Goal: Task Accomplishment & Management: Complete application form

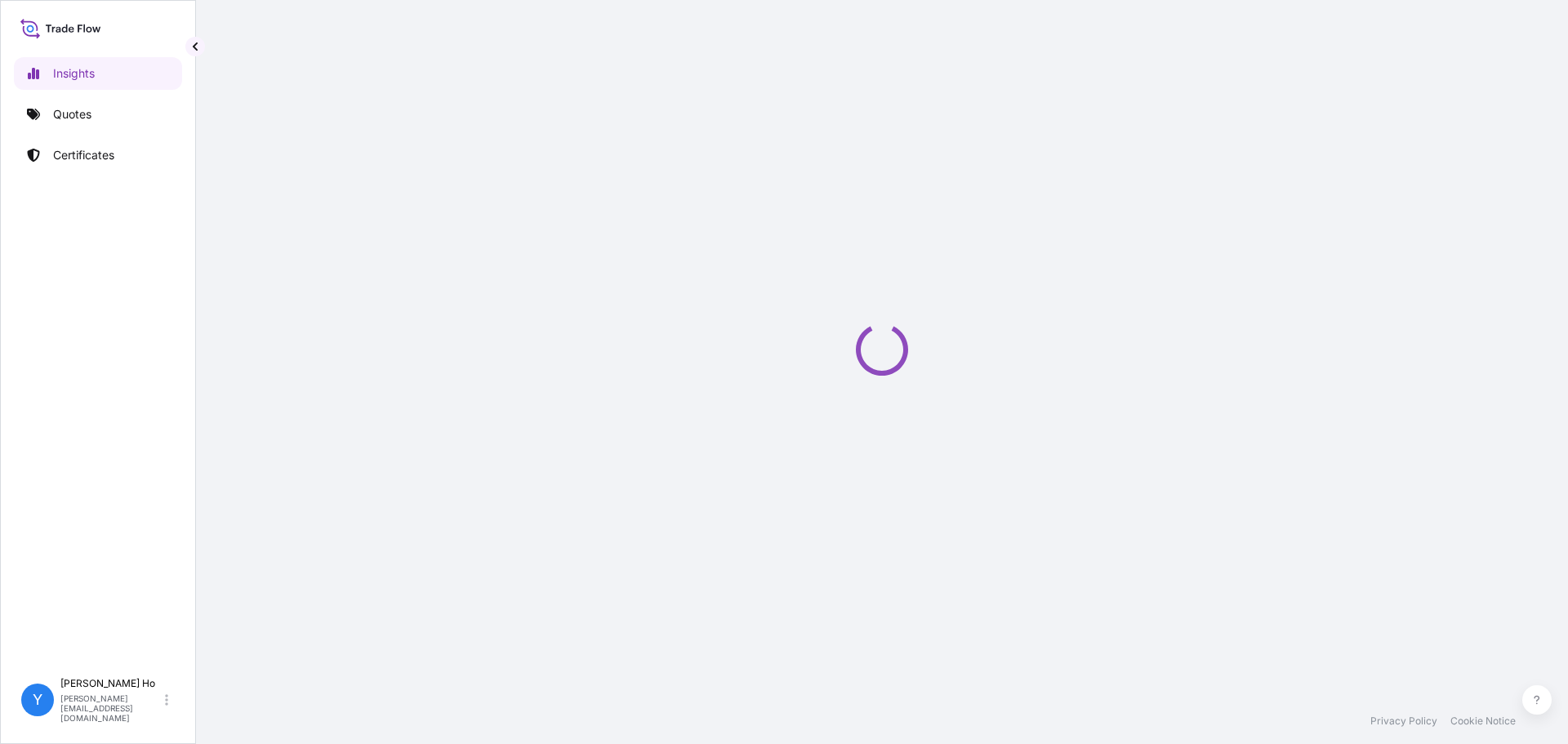
select select "2025"
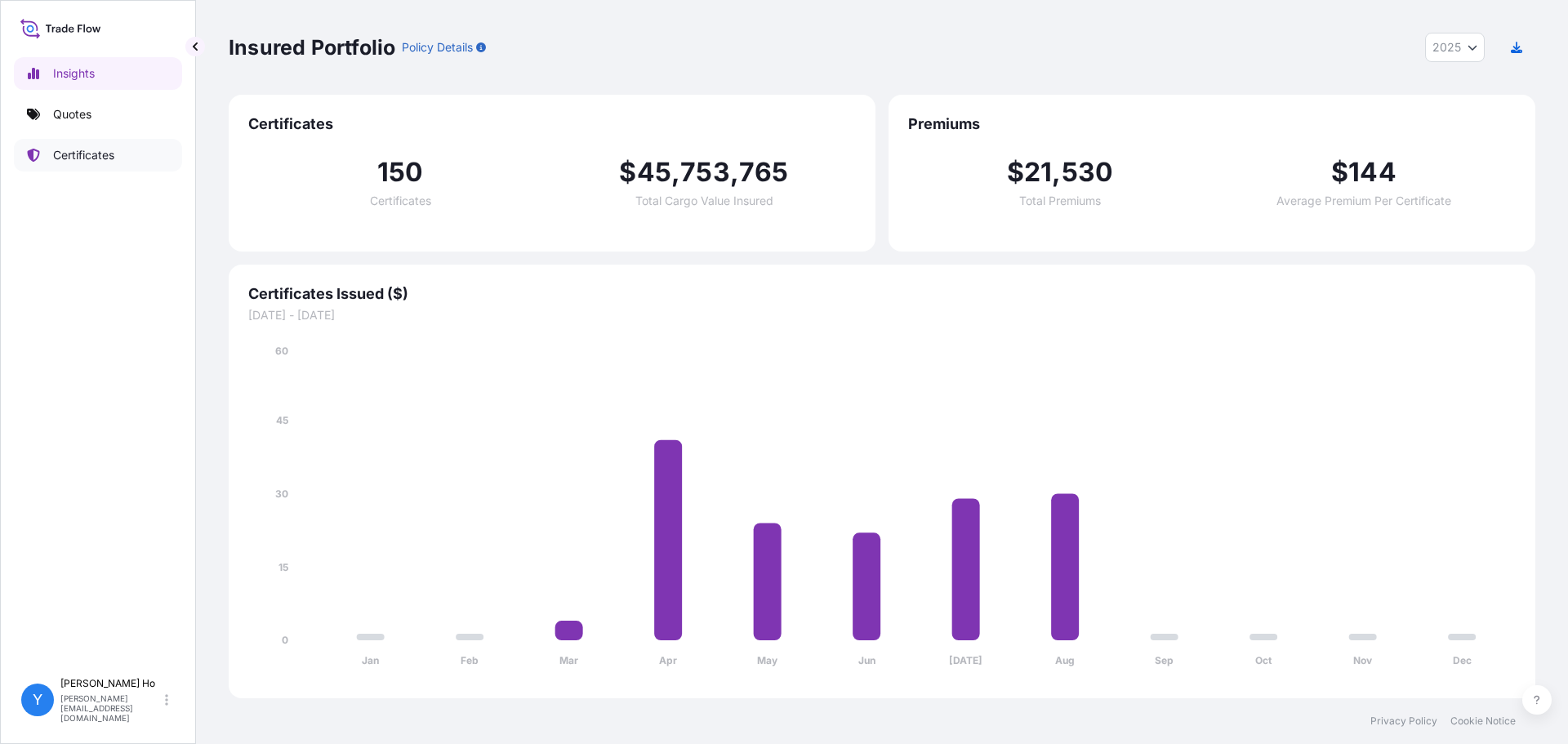
click at [47, 151] on link "Certificates" at bounding box center [98, 155] width 169 height 32
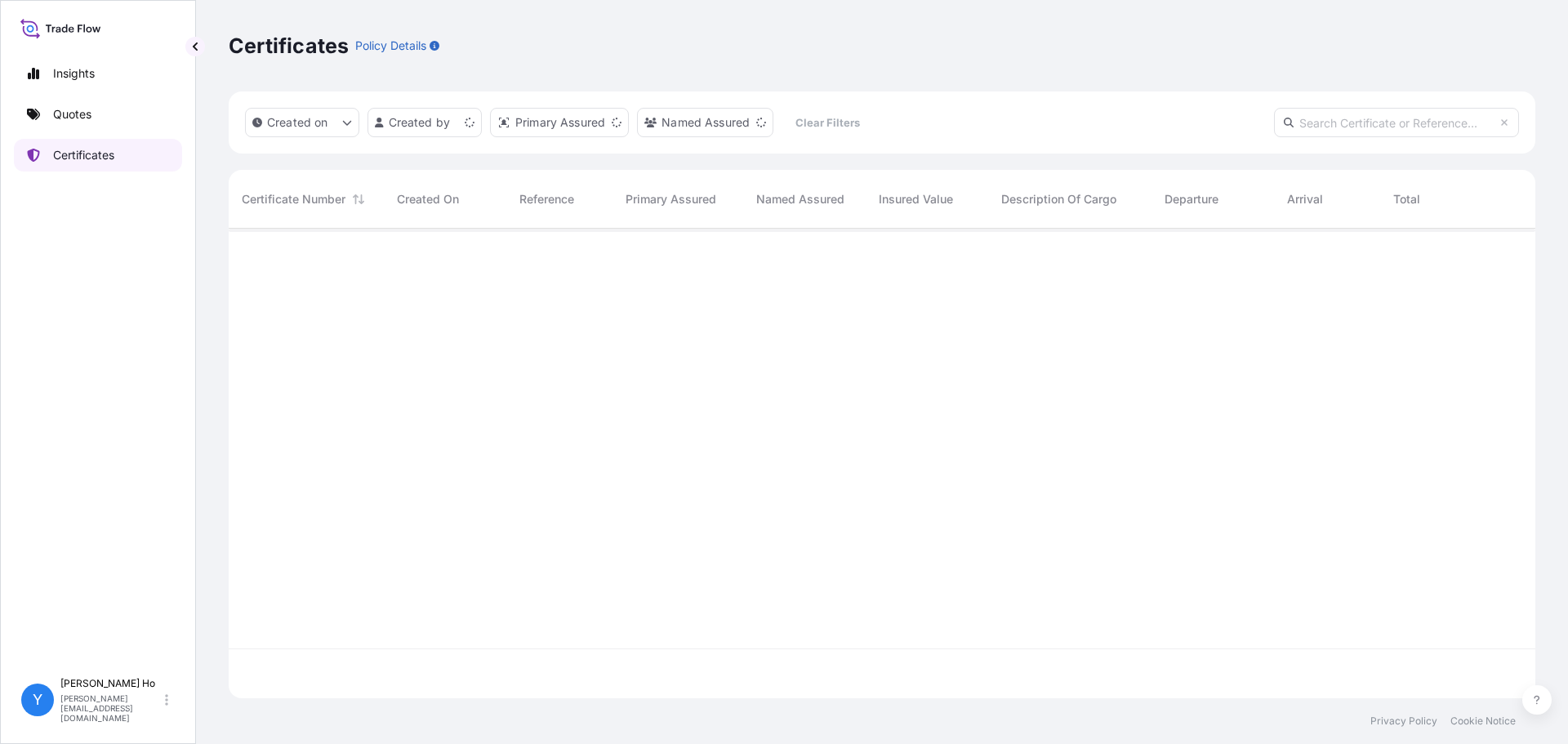
scroll to position [466, 1295]
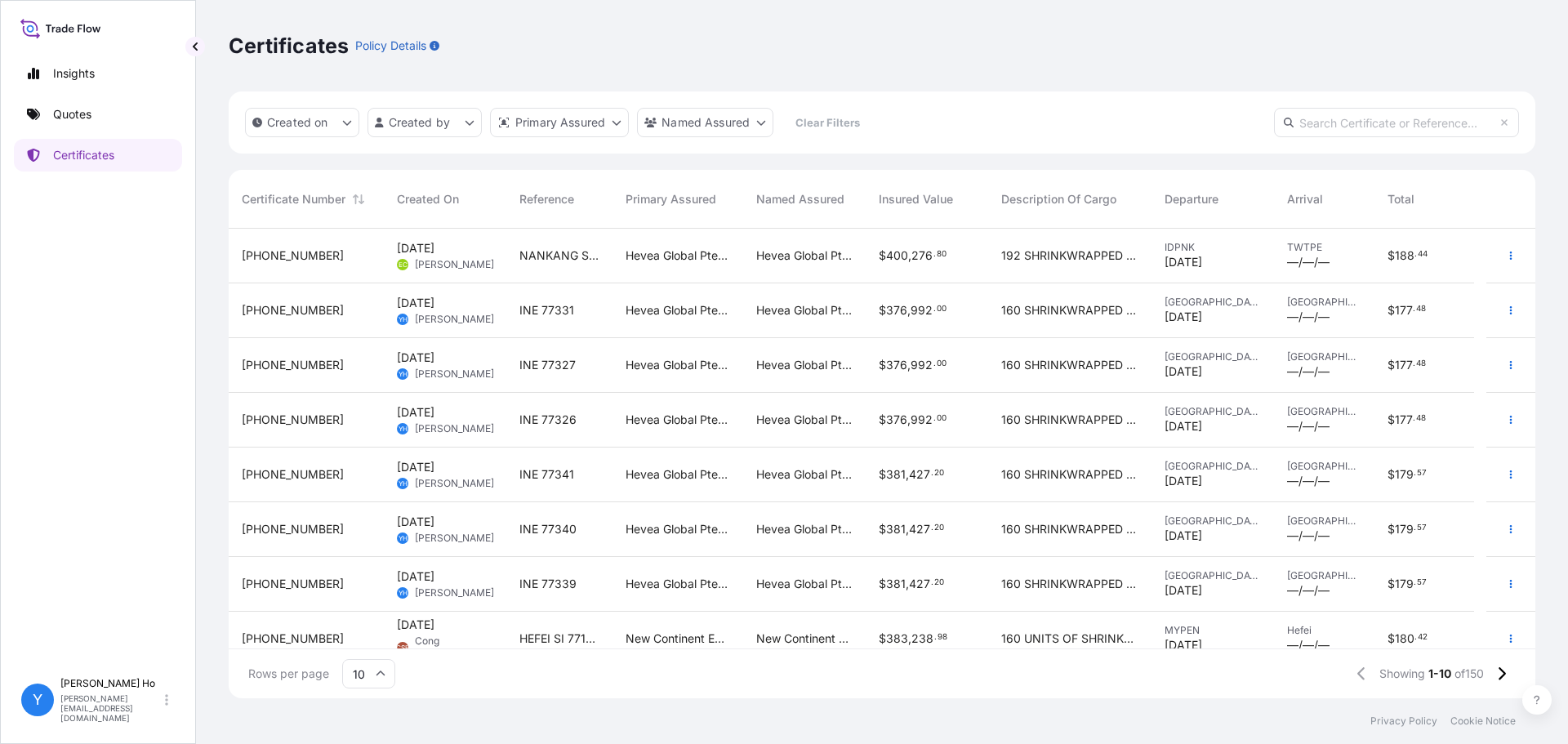
click at [533, 297] on div "INE 77331" at bounding box center [559, 310] width 106 height 55
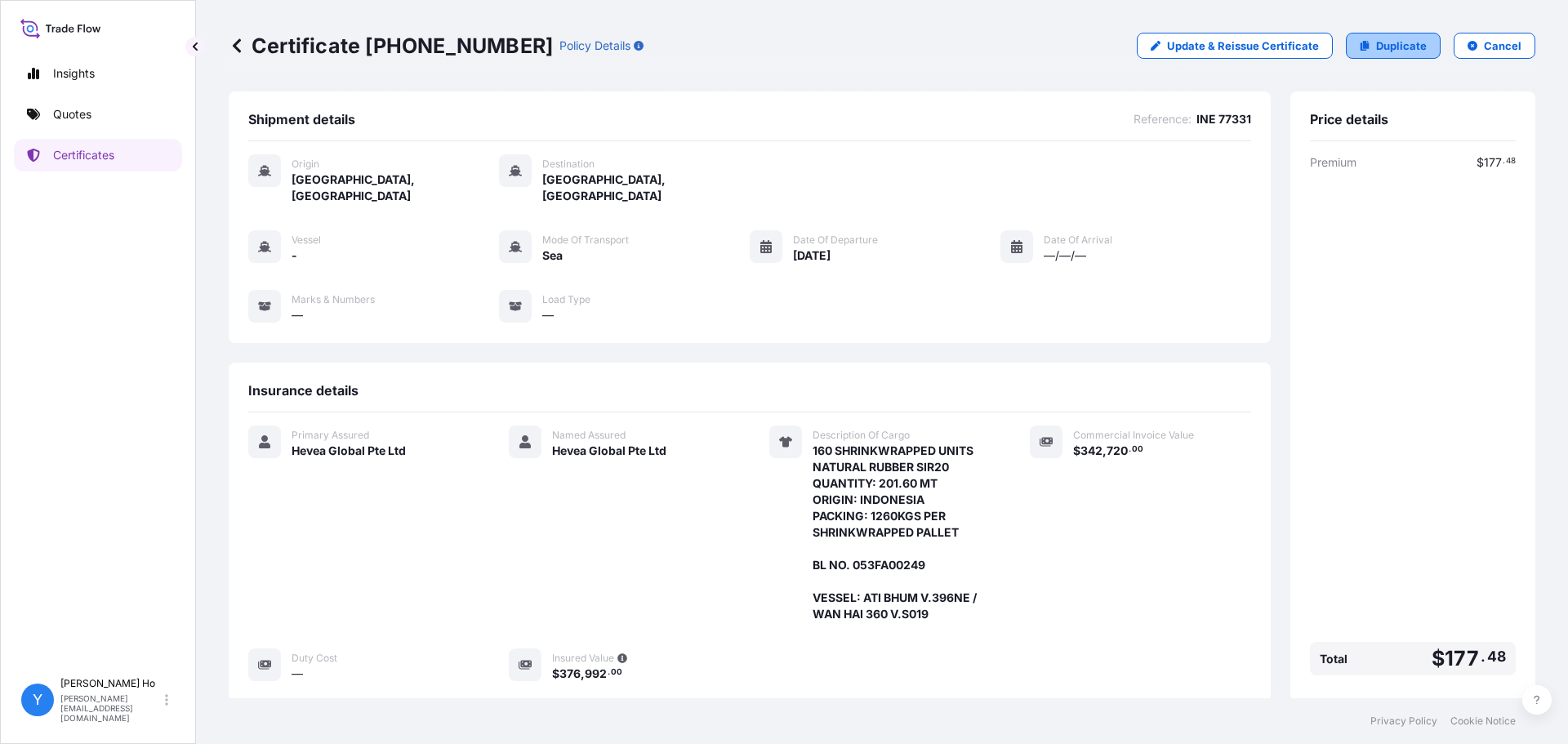
click at [1377, 39] on p "Duplicate" at bounding box center [1401, 46] width 50 height 16
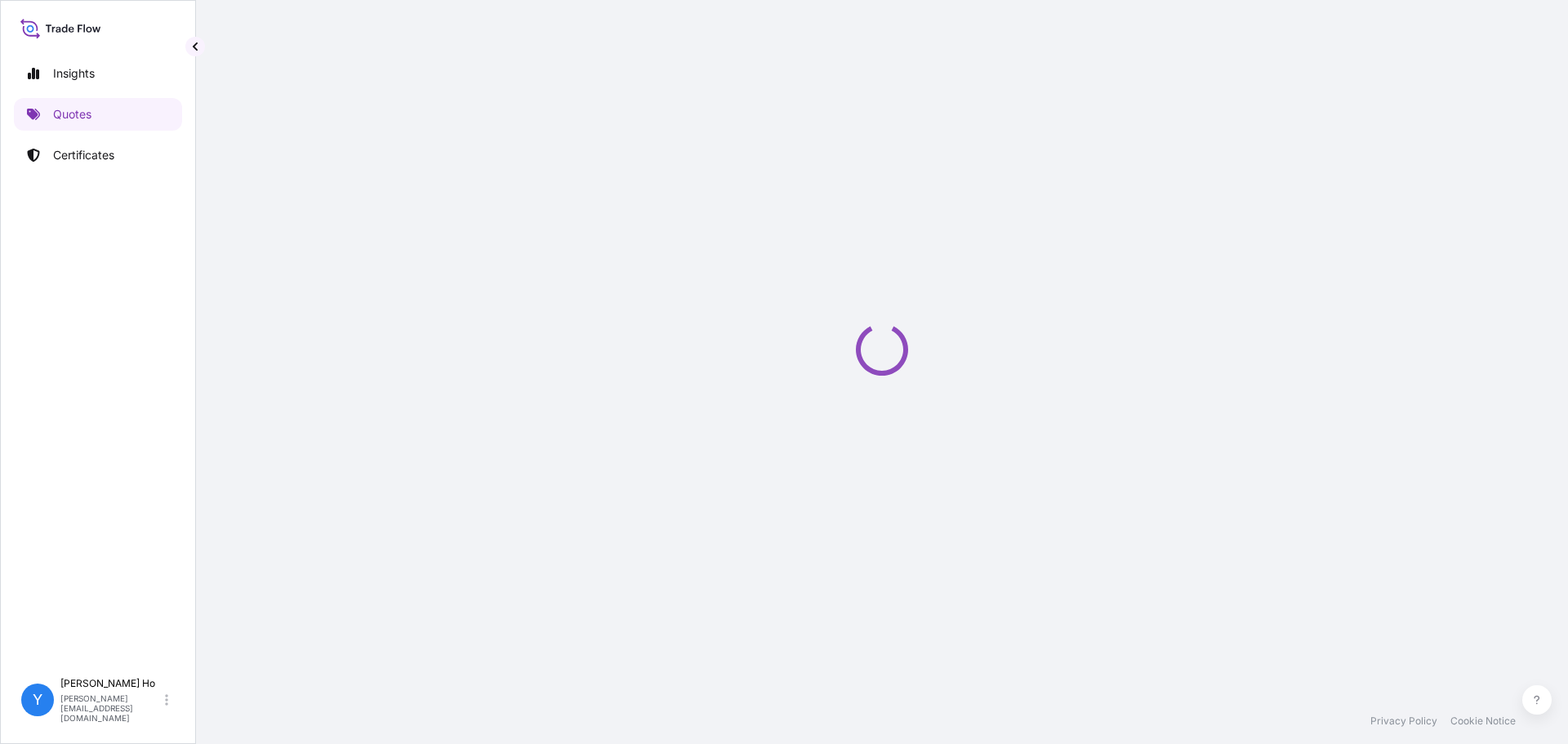
select select "Sea"
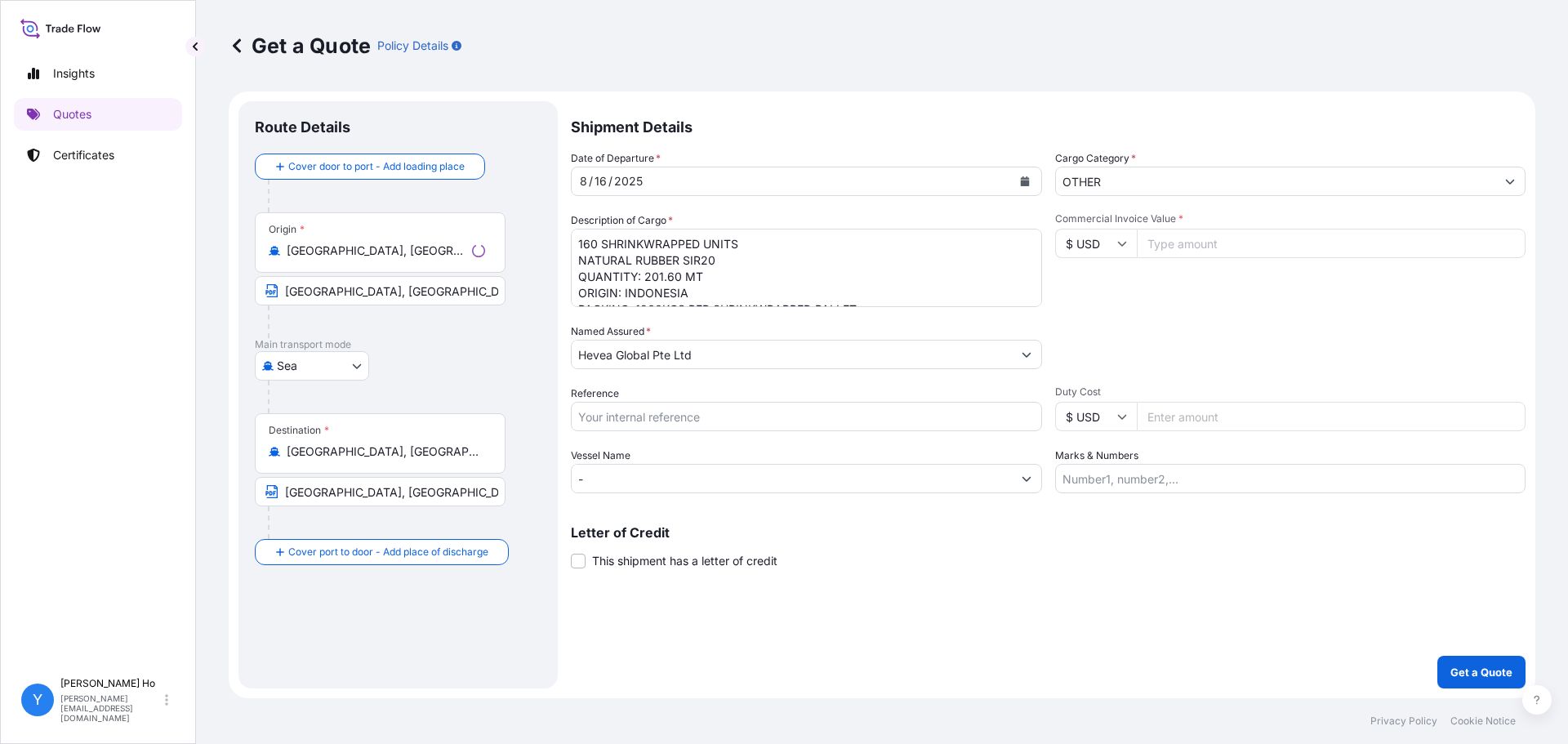
select select "31690"
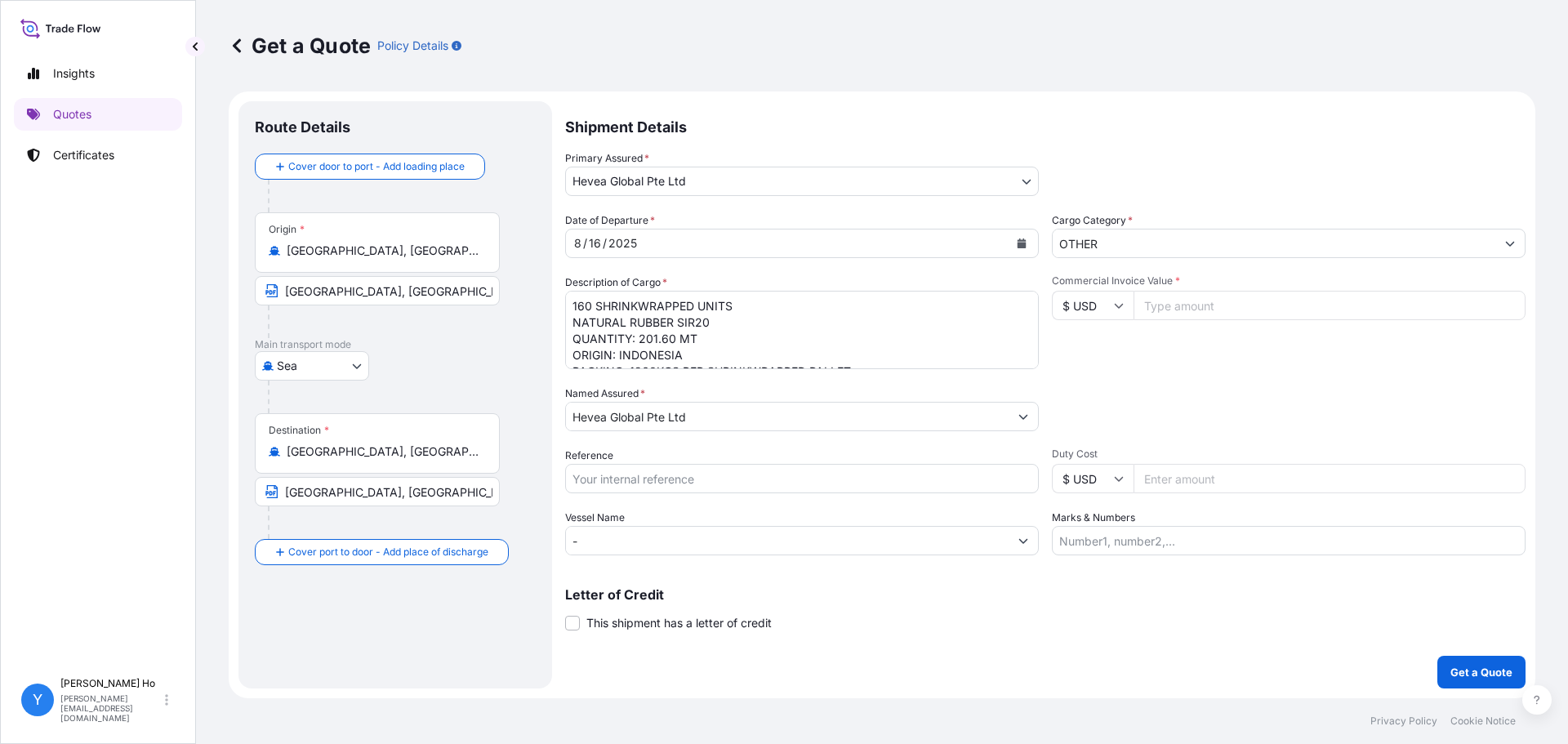
click at [351, 251] on input "[GEOGRAPHIC_DATA], [GEOGRAPHIC_DATA], [GEOGRAPHIC_DATA], [GEOGRAPHIC_DATA]" at bounding box center [383, 251] width 193 height 16
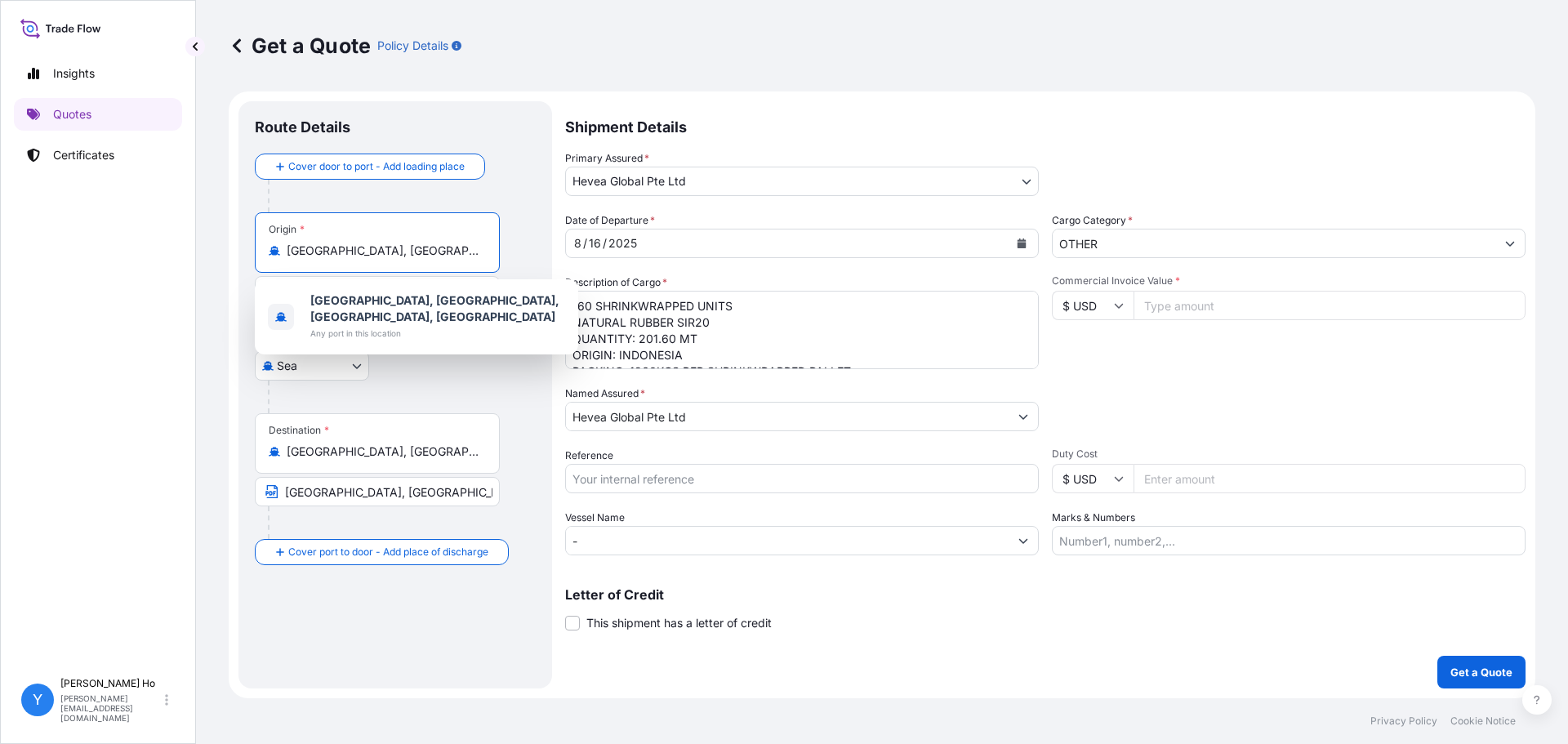
click at [477, 247] on input "[GEOGRAPHIC_DATA], [GEOGRAPHIC_DATA], [GEOGRAPHIC_DATA], [GEOGRAPHIC_DATA]" at bounding box center [383, 251] width 193 height 16
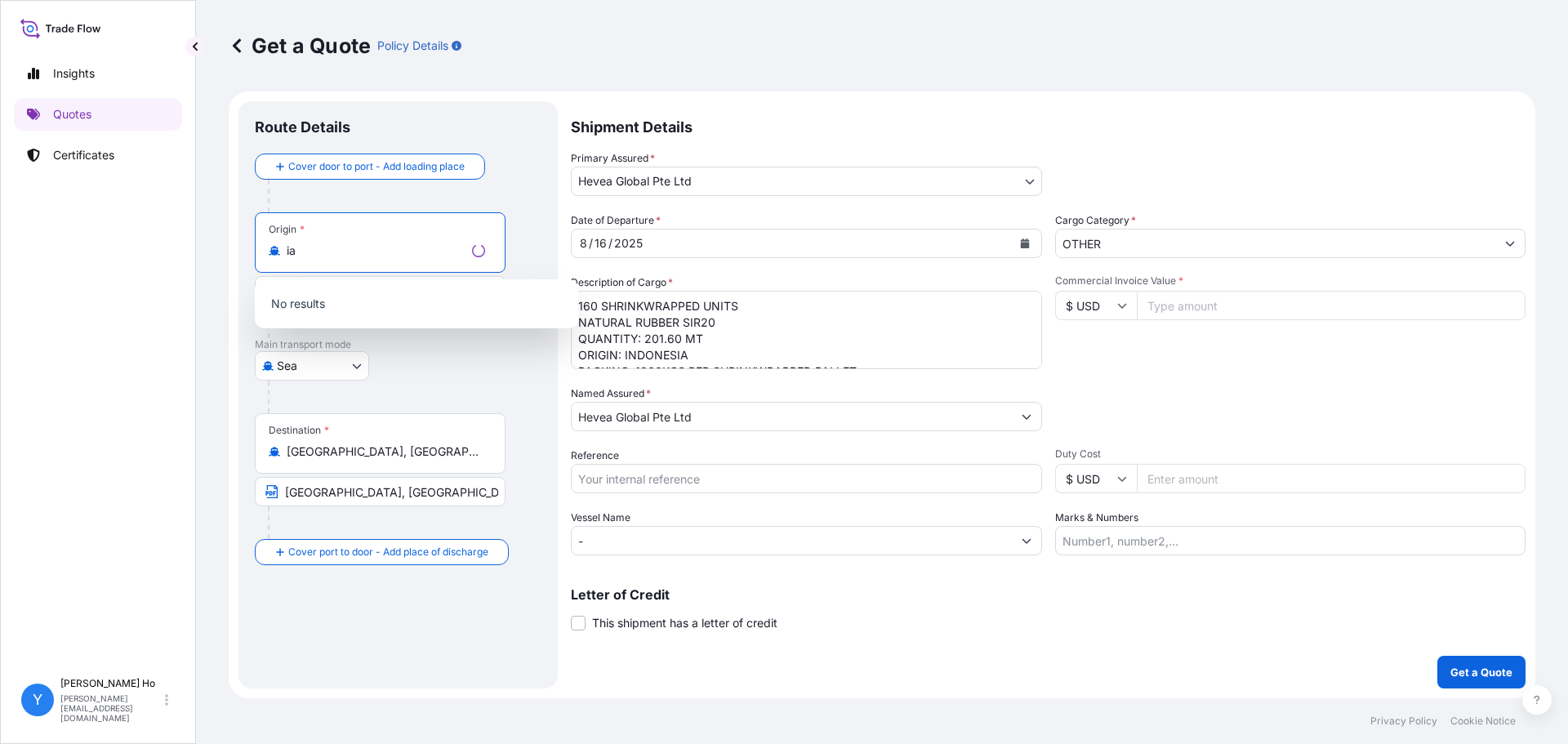
type input "a"
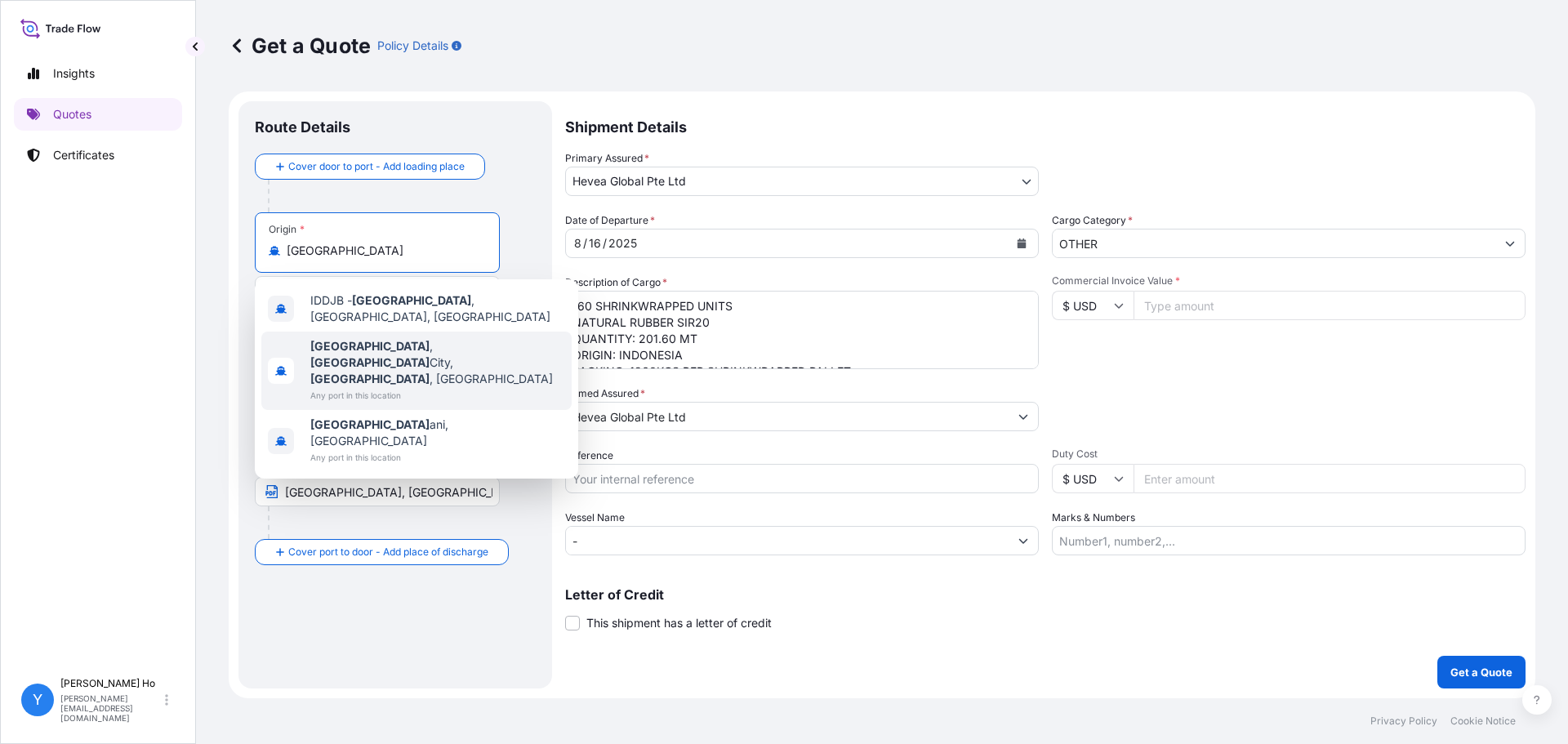
click at [473, 340] on span "[GEOGRAPHIC_DATA] , [GEOGRAPHIC_DATA], [GEOGRAPHIC_DATA] , [GEOGRAPHIC_DATA]" at bounding box center [437, 362] width 255 height 49
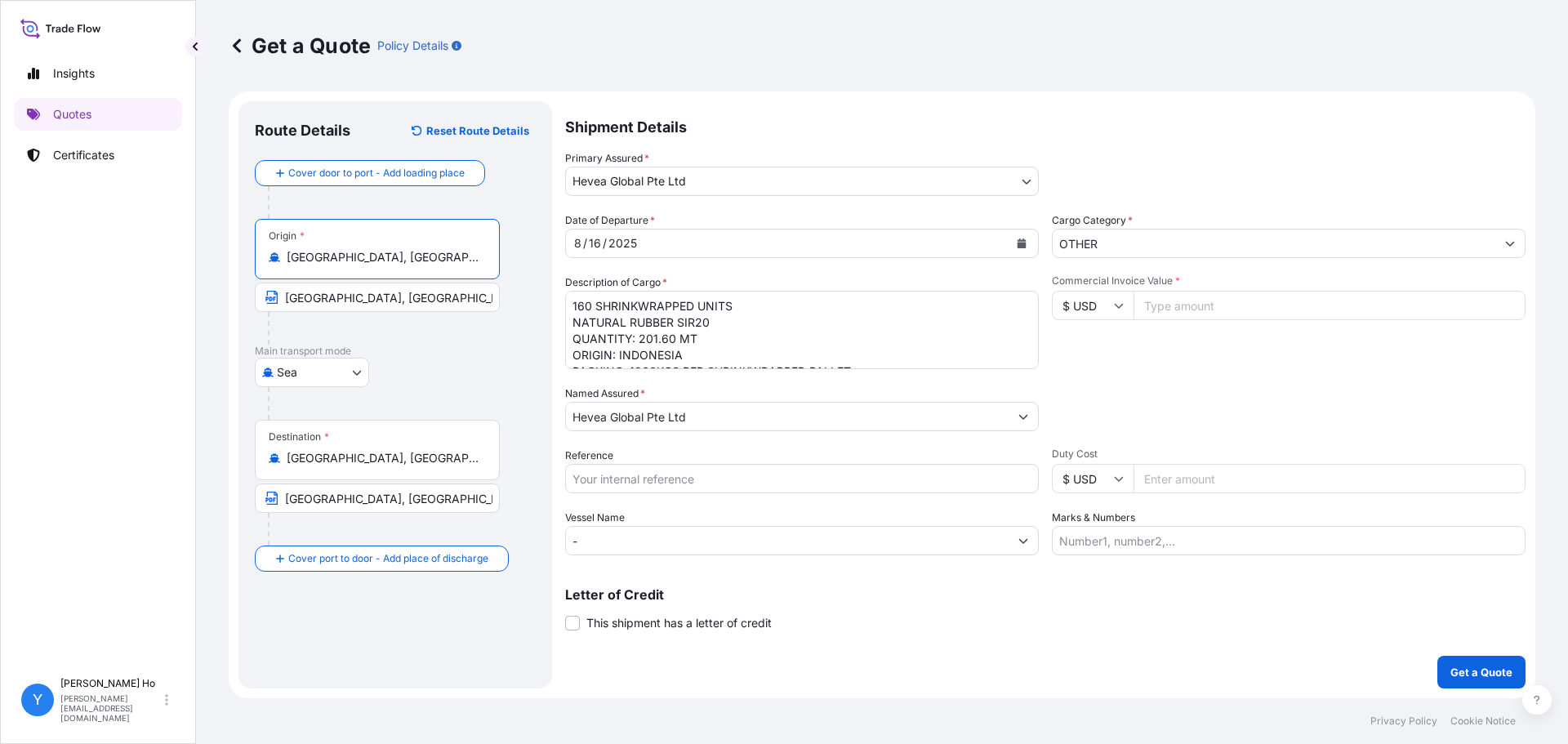
type input "[GEOGRAPHIC_DATA], [GEOGRAPHIC_DATA], [GEOGRAPHIC_DATA], [GEOGRAPHIC_DATA]"
click at [308, 299] on input "[GEOGRAPHIC_DATA], [GEOGRAPHIC_DATA]" at bounding box center [377, 297] width 245 height 30
click at [285, 302] on input "[GEOGRAPHIC_DATA], [GEOGRAPHIC_DATA]" at bounding box center [377, 297] width 245 height 30
type input "[GEOGRAPHIC_DATA], [GEOGRAPHIC_DATA]"
click at [1022, 238] on icon "Calendar" at bounding box center [1021, 243] width 10 height 10
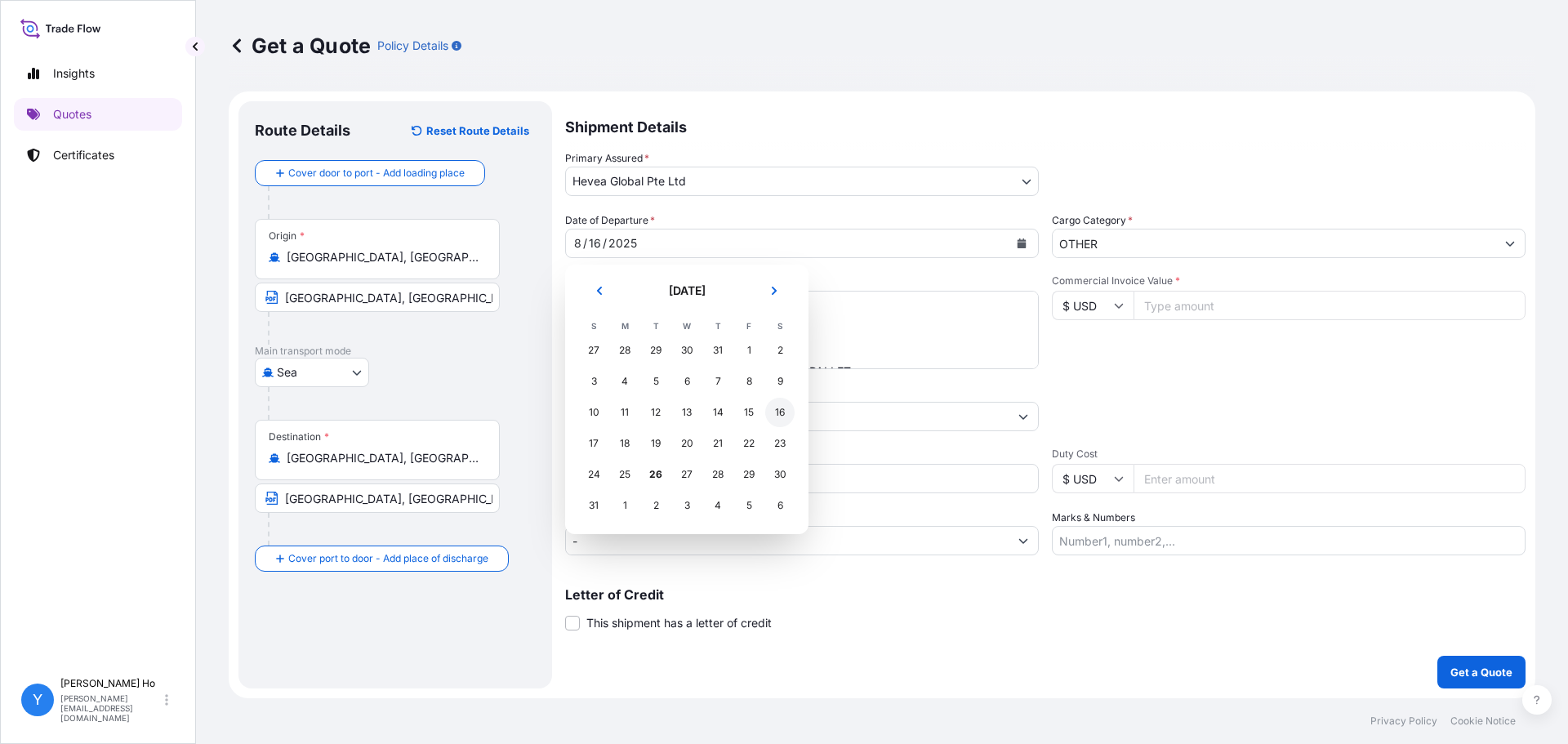
click at [779, 411] on div "16" at bounding box center [780, 412] width 30 height 30
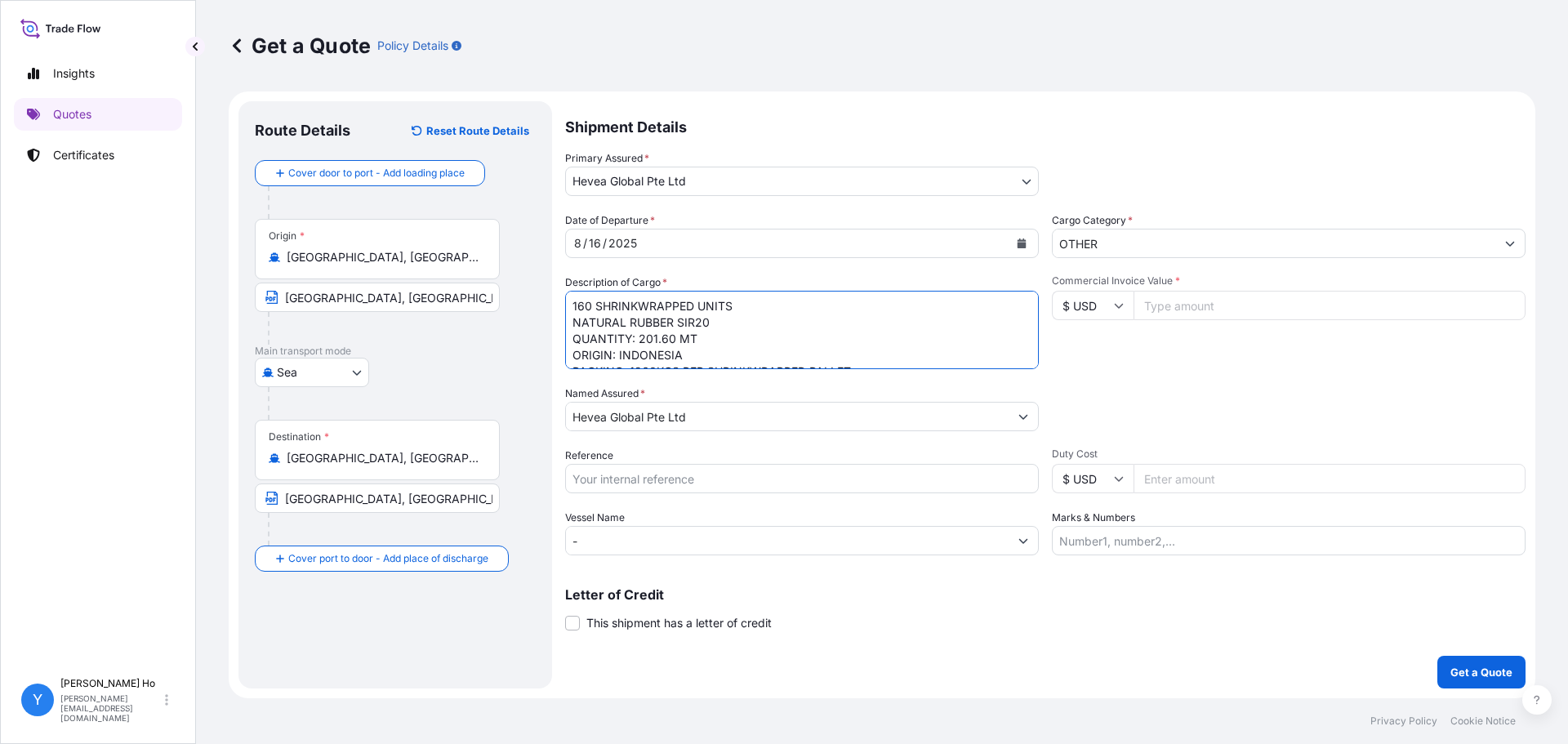
click at [680, 324] on textarea "160 SHRINKWRAPPED UNITS NATURAL RUBBER SIR20 QUANTITY: 201.60 MT ORIGIN: INDONE…" at bounding box center [801, 329] width 473 height 78
click at [647, 344] on textarea "160 SHRINKWRAPPED UNITS NATURAL RUBBER SIR20 QUANTITY: 201.60 MT ORIGIN: INDONE…" at bounding box center [801, 329] width 473 height 78
paste textarea "OOLU2763898040"
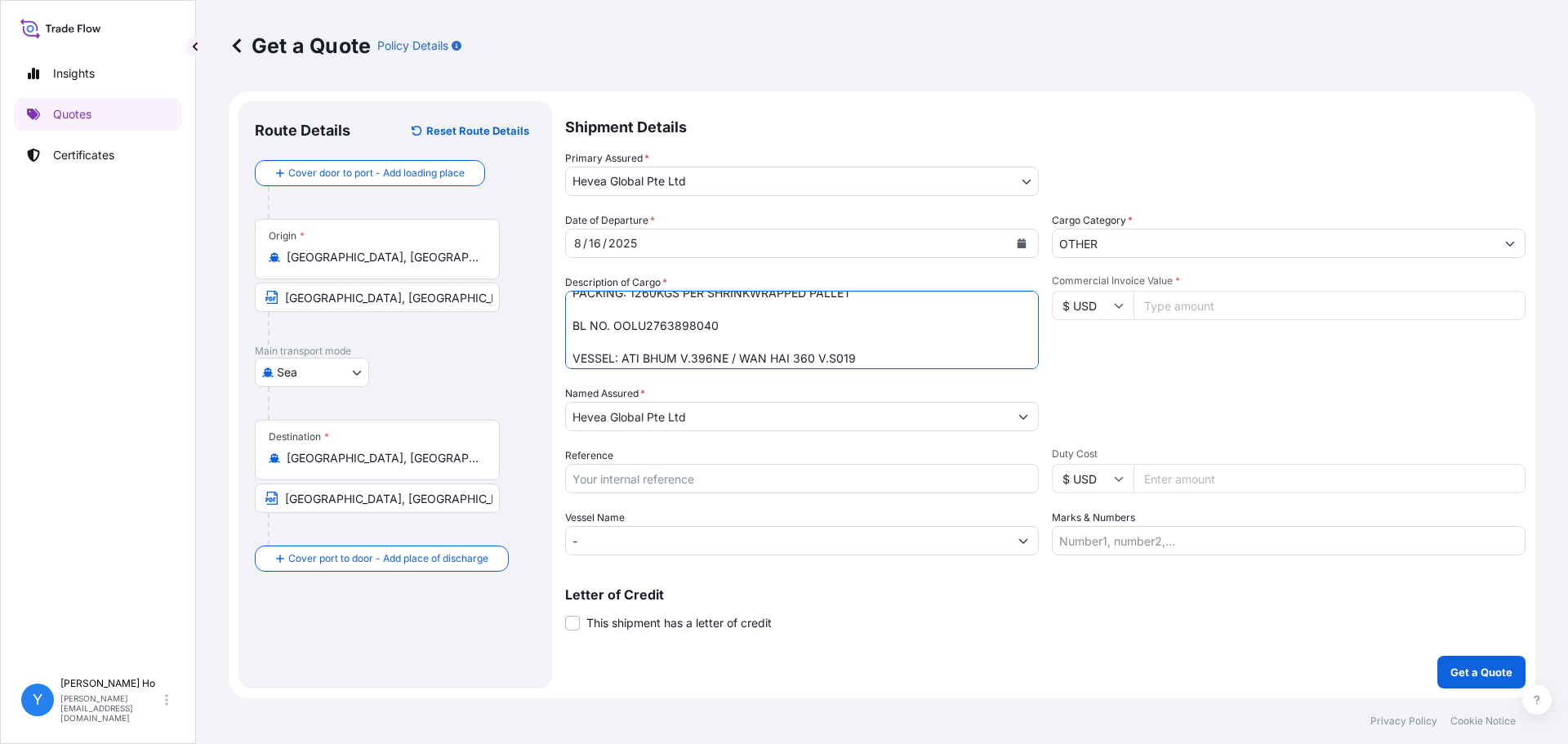
scroll to position [83, 0]
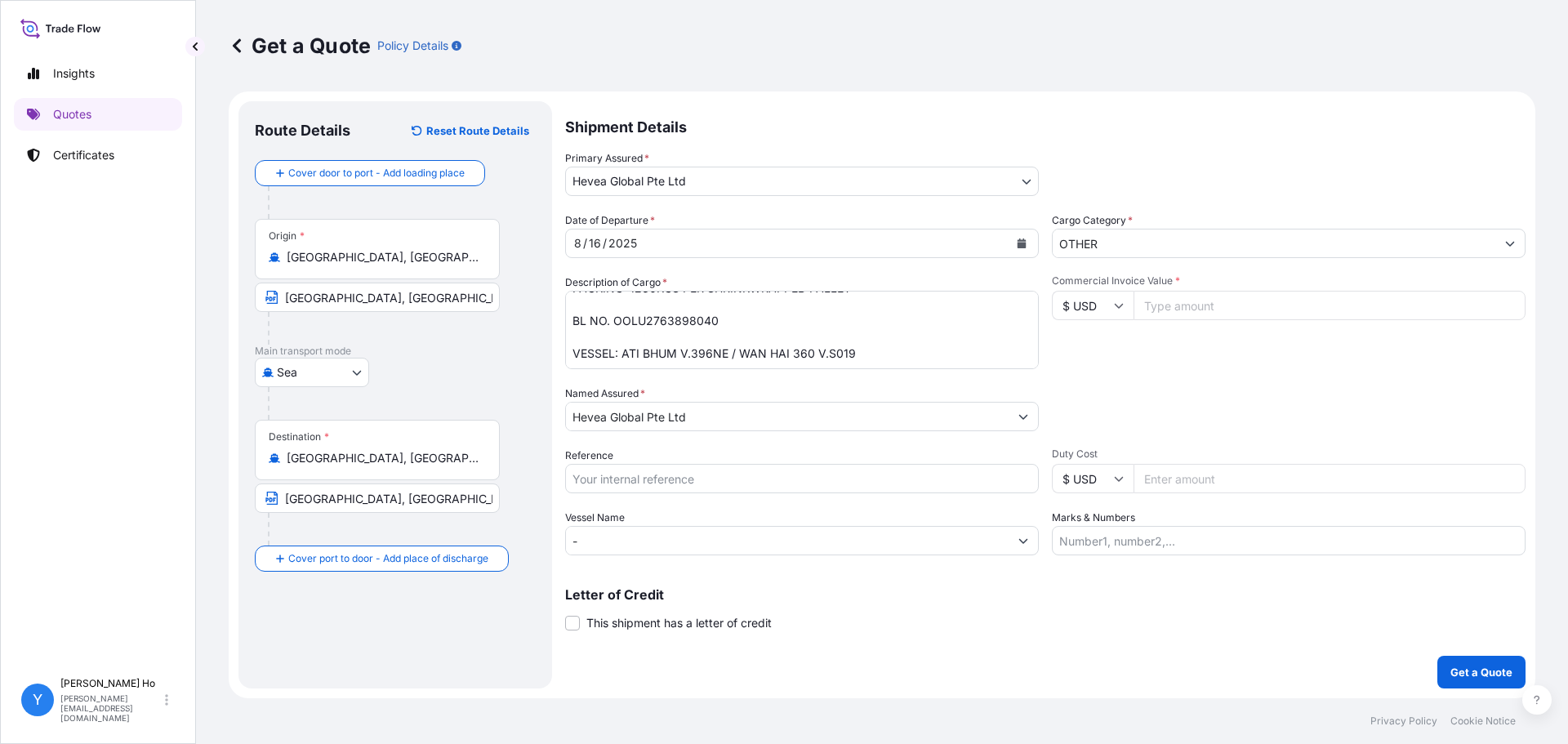
click at [876, 362] on textarea "160 SHRINKWRAPPED UNITS NATURAL RUBBER SIR20 QUANTITY: 201.60 MT ORIGIN: INDONE…" at bounding box center [801, 329] width 473 height 78
drag, startPoint x: 876, startPoint y: 353, endPoint x: 623, endPoint y: 352, distance: 253.0
click at [623, 352] on textarea "160 SHRINKWRAPPED UNITS NATURAL RUBBER SIR20 QUANTITY: 201.60 MT ORIGIN: INDONE…" at bounding box center [801, 329] width 473 height 78
paste textarea "LL 2508 89JN"
click at [730, 353] on textarea "160 SHRINKWRAPPED UNITS NATURAL RUBBER SIR20 QUANTITY: 201.60 MT ORIGIN: INDONE…" at bounding box center [801, 329] width 473 height 78
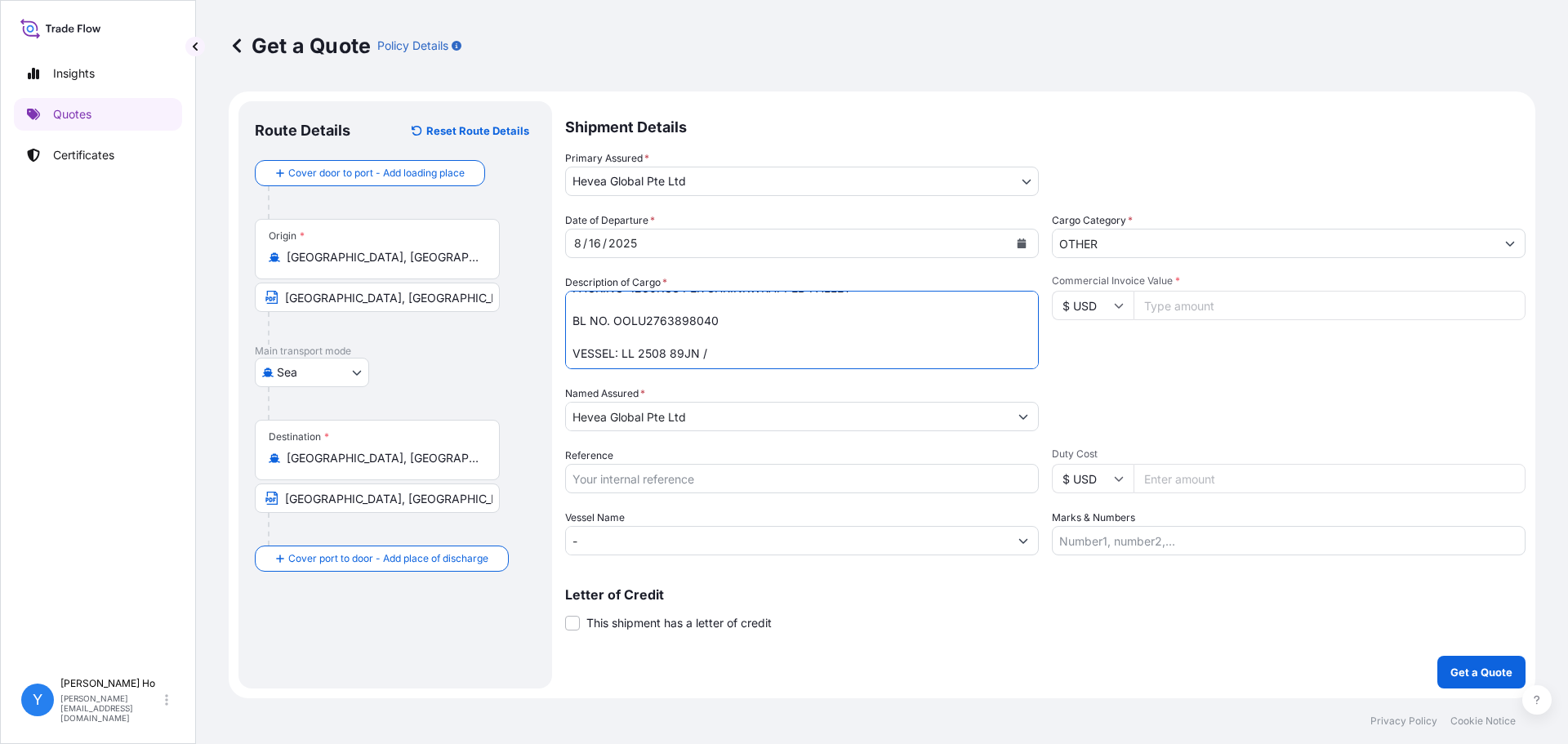
paste textarea "ESL MUNDRA V.0FFF4E1MA"
type textarea "160 SHRINKWRAPPED UNITS NATURAL RUBBER SIR20 QUANTITY: 201.60 MT ORIGIN: INDONE…"
click at [1198, 302] on input "Commercial Invoice Value *" at bounding box center [1329, 305] width 392 height 30
type input "344232"
click at [653, 474] on input "Reference" at bounding box center [801, 478] width 473 height 30
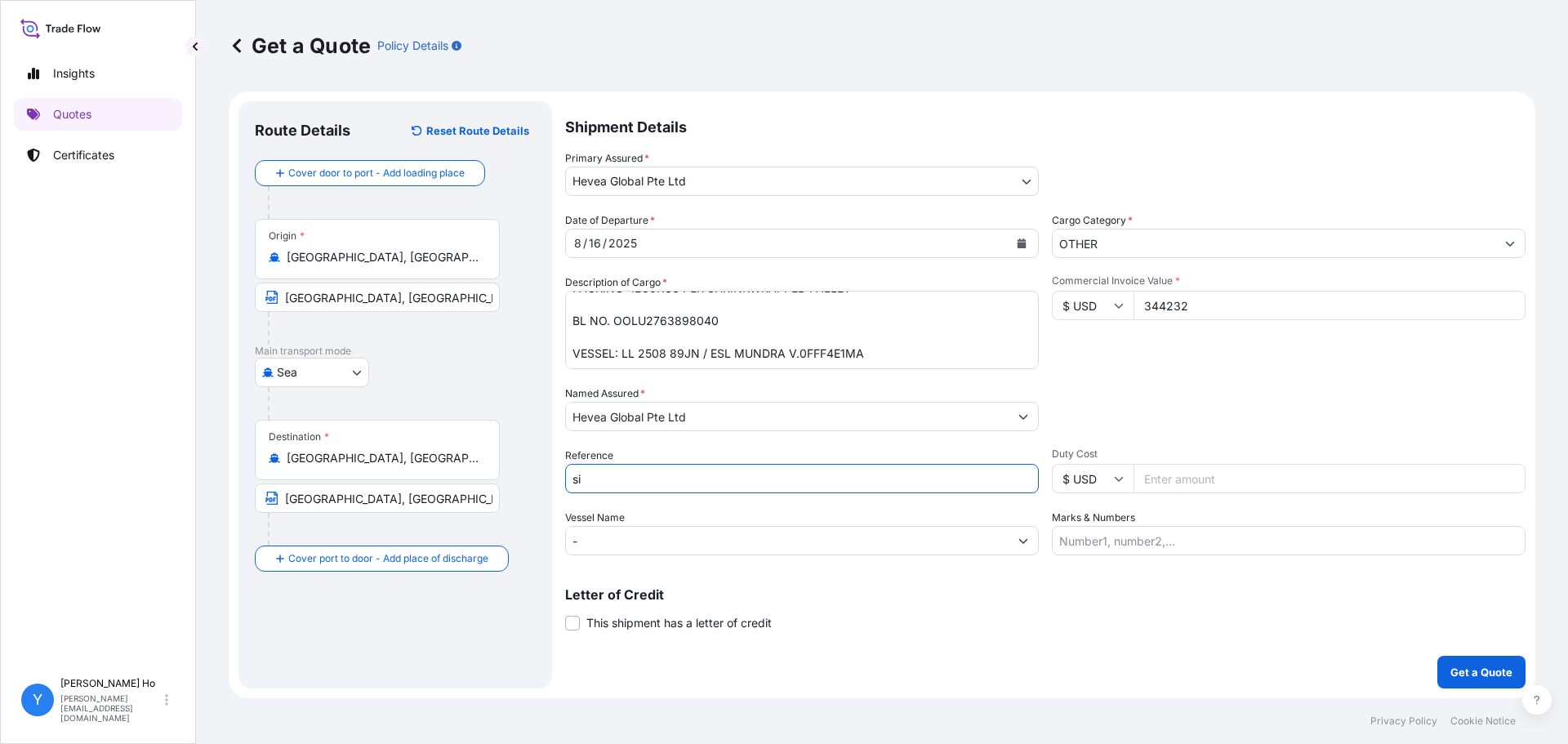
type input "s"
type input "SIR20 77696"
click at [1504, 665] on p "Get a Quote" at bounding box center [1481, 672] width 62 height 16
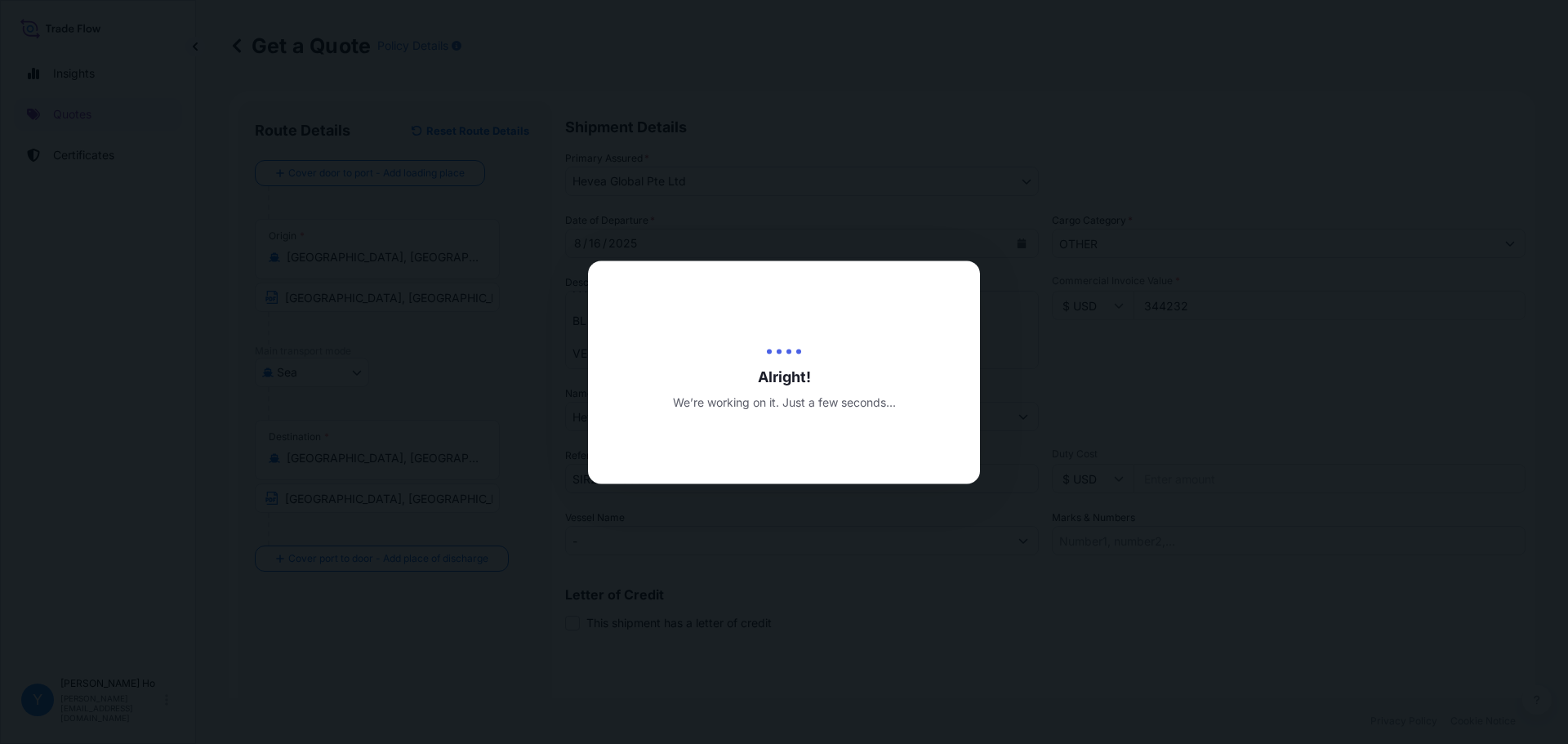
type input "[DATE]"
select select "Sea"
select select "31690"
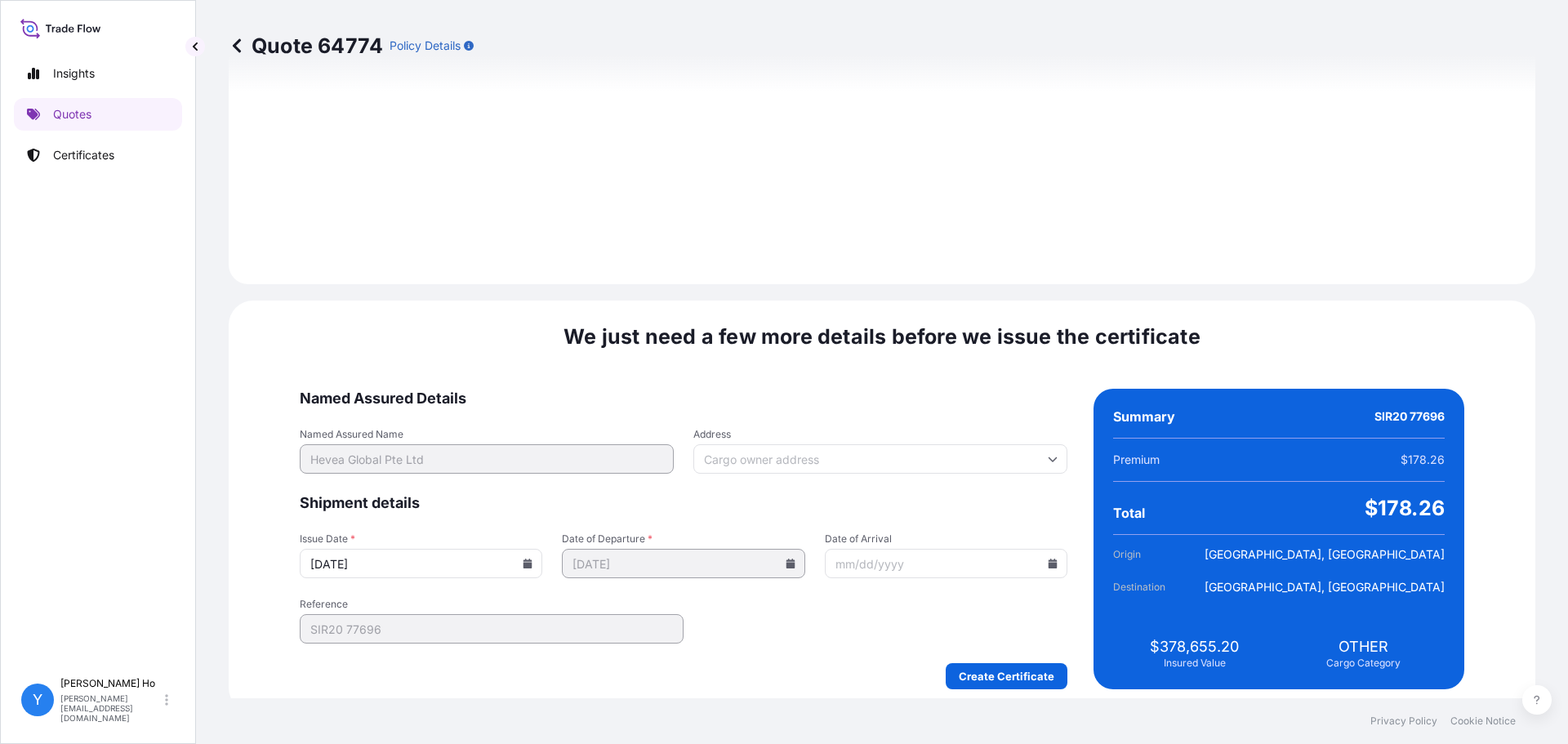
scroll to position [1838, 0]
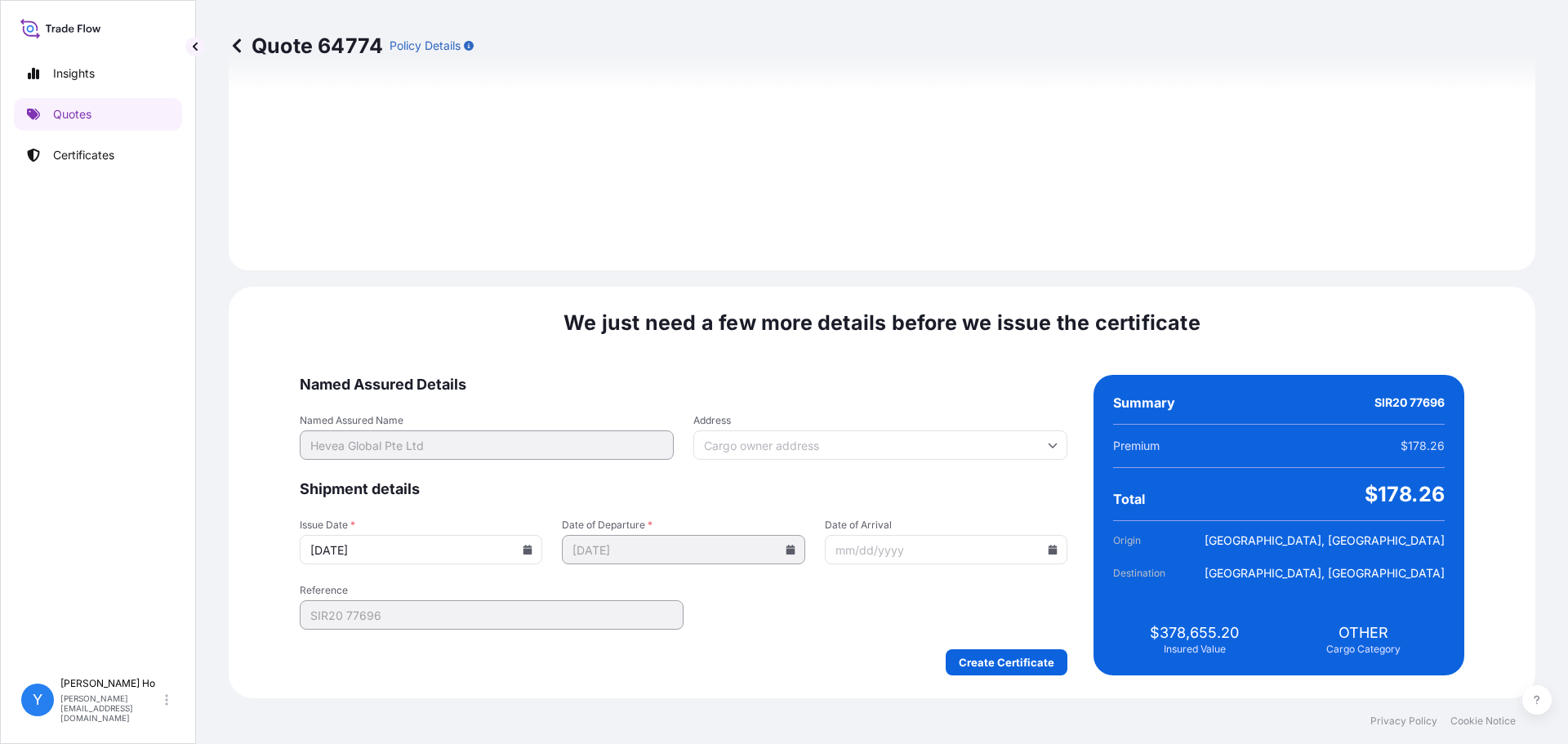
click at [533, 548] on icon at bounding box center [527, 549] width 10 height 10
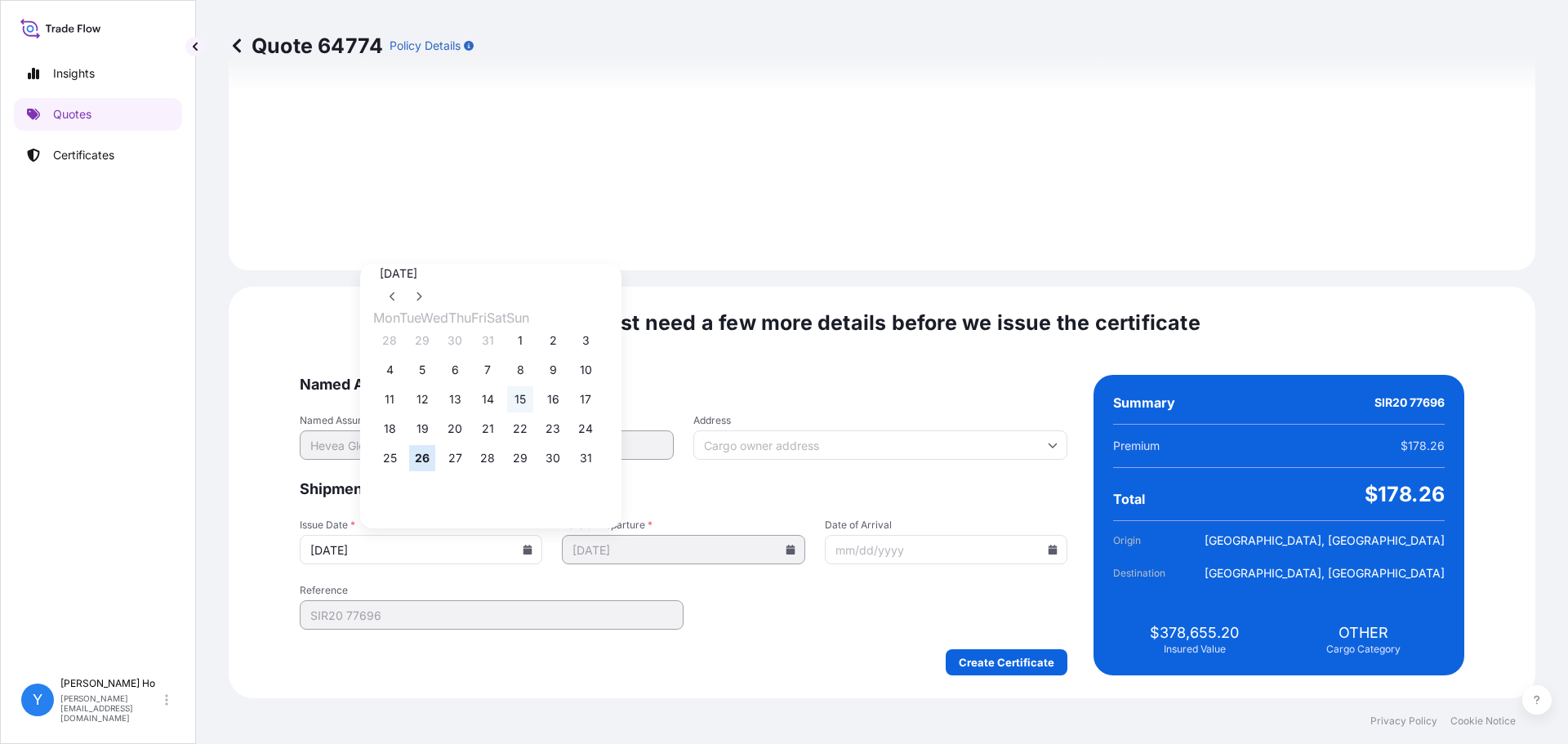
click at [533, 405] on button "15" at bounding box center [520, 399] width 26 height 26
type input "[DATE]"
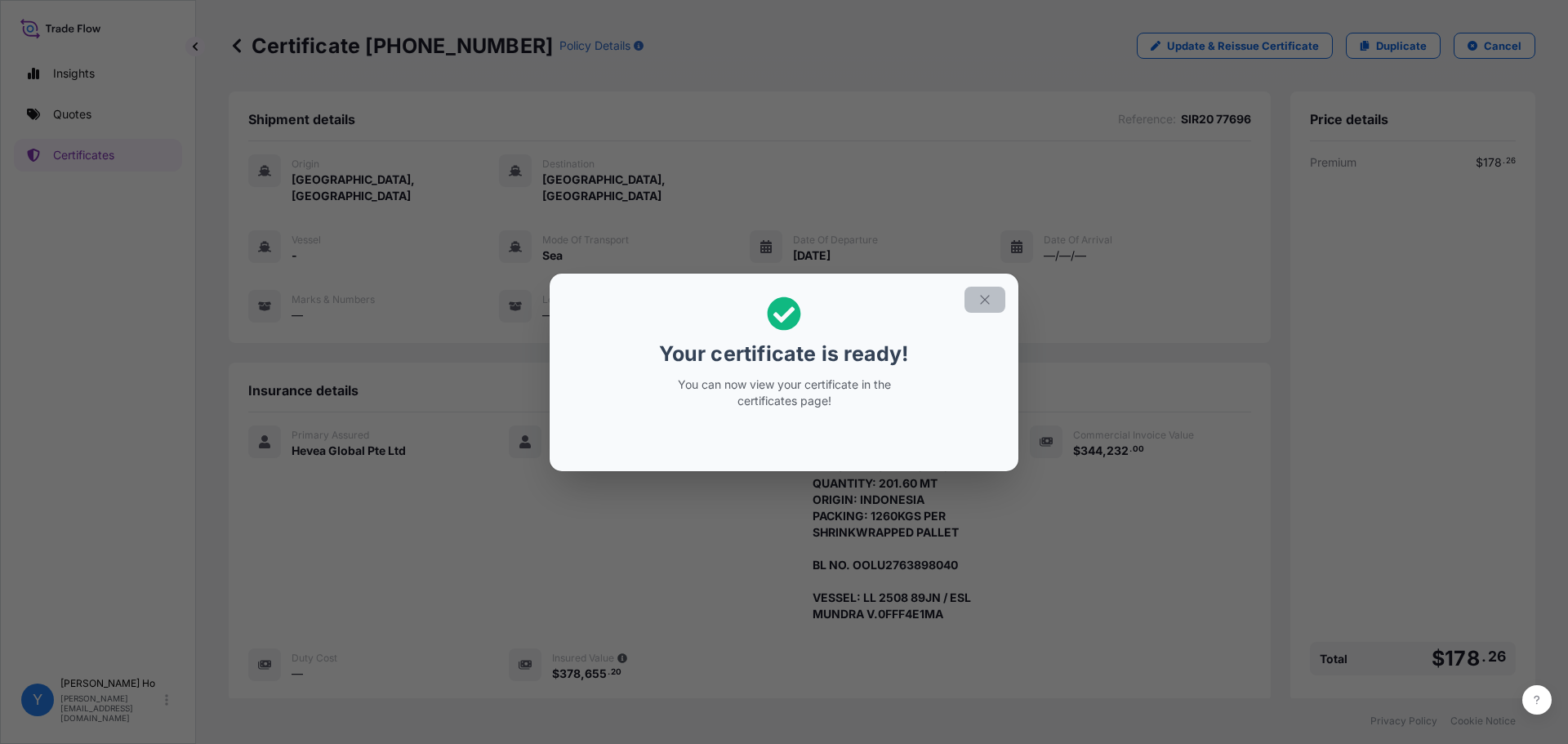
click at [977, 298] on icon "button" at bounding box center [984, 299] width 14 height 14
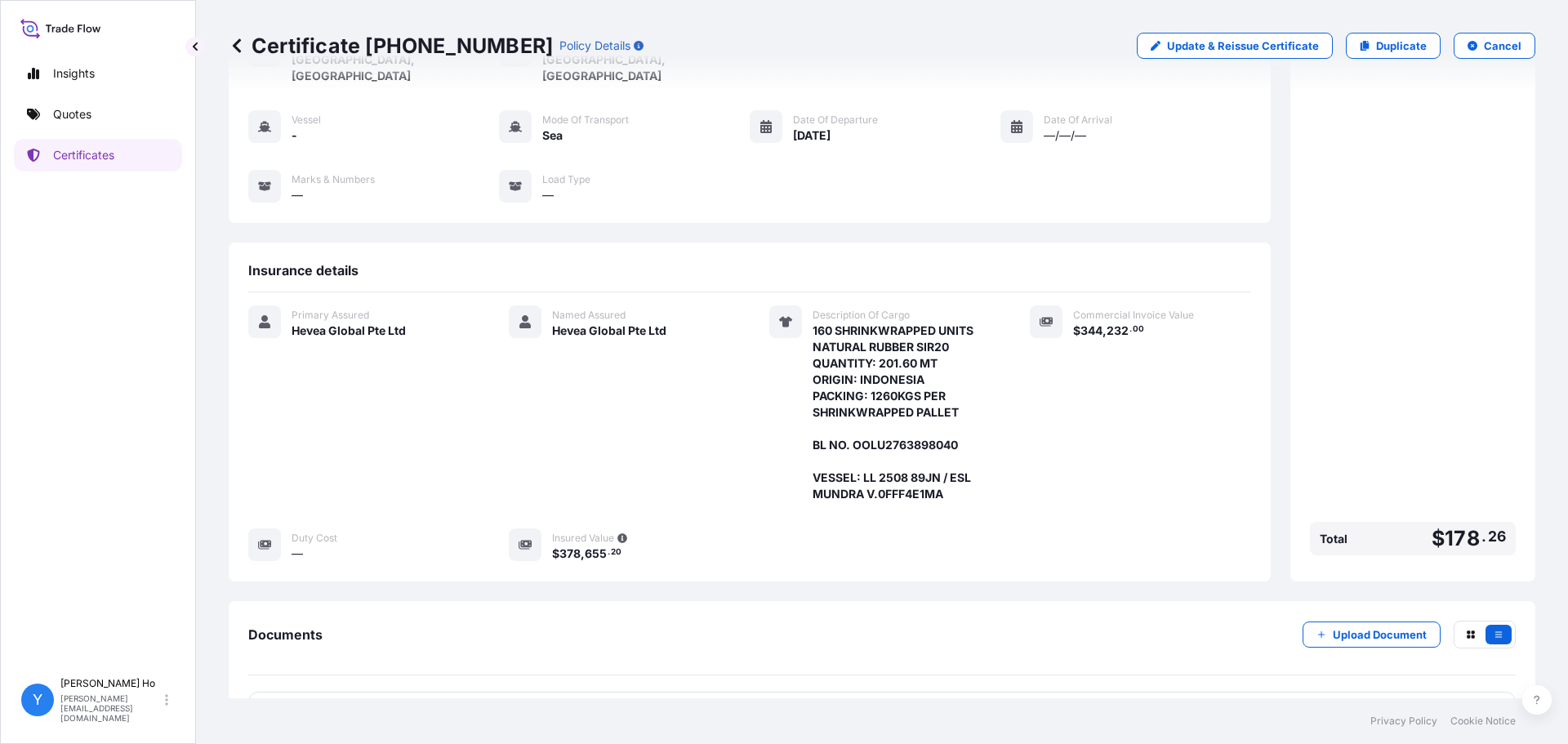
scroll to position [160, 0]
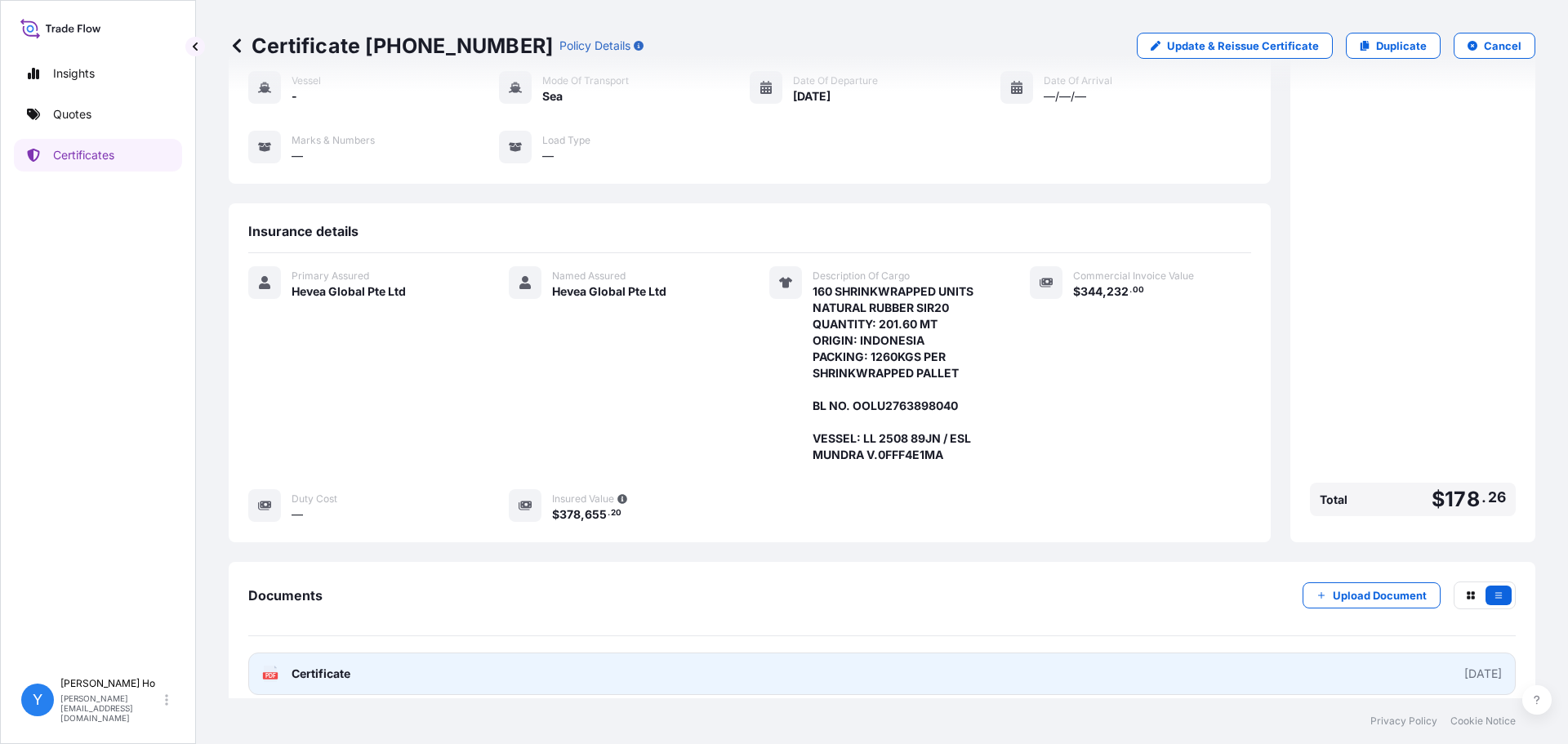
click at [573, 660] on link "PDF Certificate [DATE]" at bounding box center [882, 673] width 1268 height 42
